Goal: Information Seeking & Learning: Check status

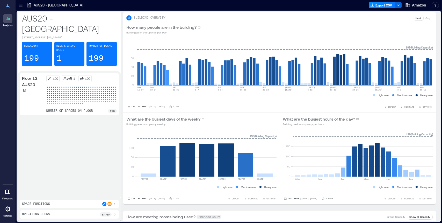
click at [7, 192] on icon at bounding box center [7, 191] width 5 height 5
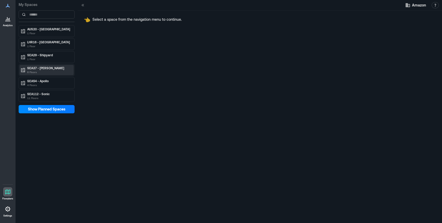
click at [47, 73] on p "6 Floors" at bounding box center [49, 72] width 44 height 4
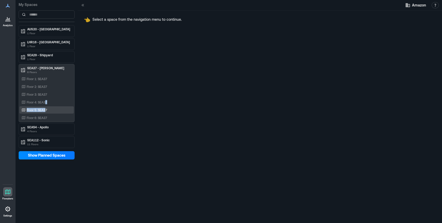
drag, startPoint x: 46, startPoint y: 104, endPoint x: 46, endPoint y: 110, distance: 6.0
click at [46, 110] on div "Floor 1: SEA37 Floor 2: SEA37 Floor 3: SEA37 Floor 4: SEA37 Floor 5: SEA37 Floo…" at bounding box center [46, 98] width 54 height 46
click at [46, 110] on p "Floor 5: SEA37" at bounding box center [37, 110] width 20 height 4
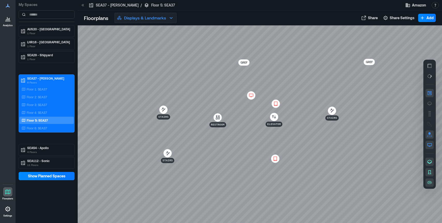
click at [137, 21] on button "Displays & Landmarks" at bounding box center [146, 18] width 62 height 10
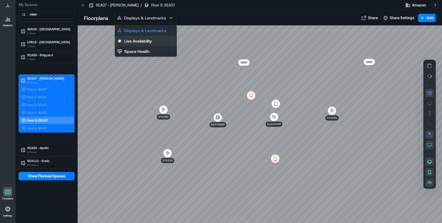
click at [150, 44] on p "Live Availability" at bounding box center [137, 41] width 27 height 6
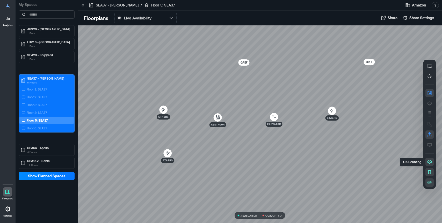
click at [430, 162] on icon "button" at bounding box center [429, 161] width 5 height 5
click at [430, 168] on div at bounding box center [430, 124] width 12 height 129
click at [430, 173] on icon "button" at bounding box center [429, 171] width 5 height 5
